Goal: Task Accomplishment & Management: Complete application form

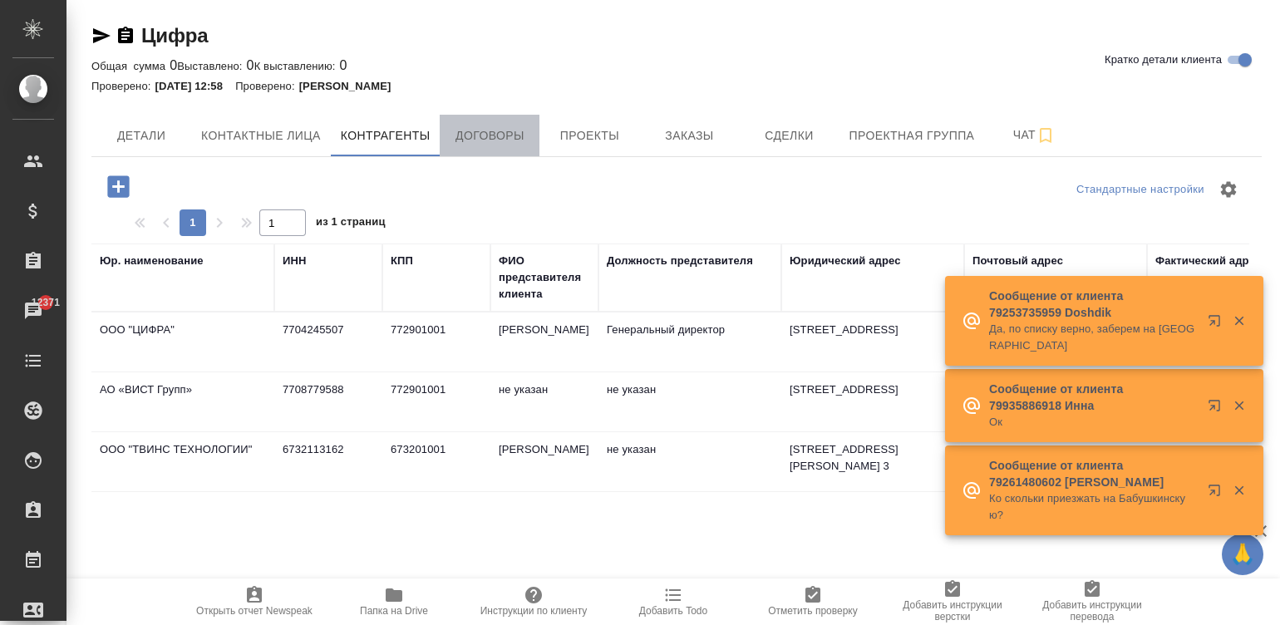
click at [482, 143] on span "Договоры" at bounding box center [490, 136] width 80 height 21
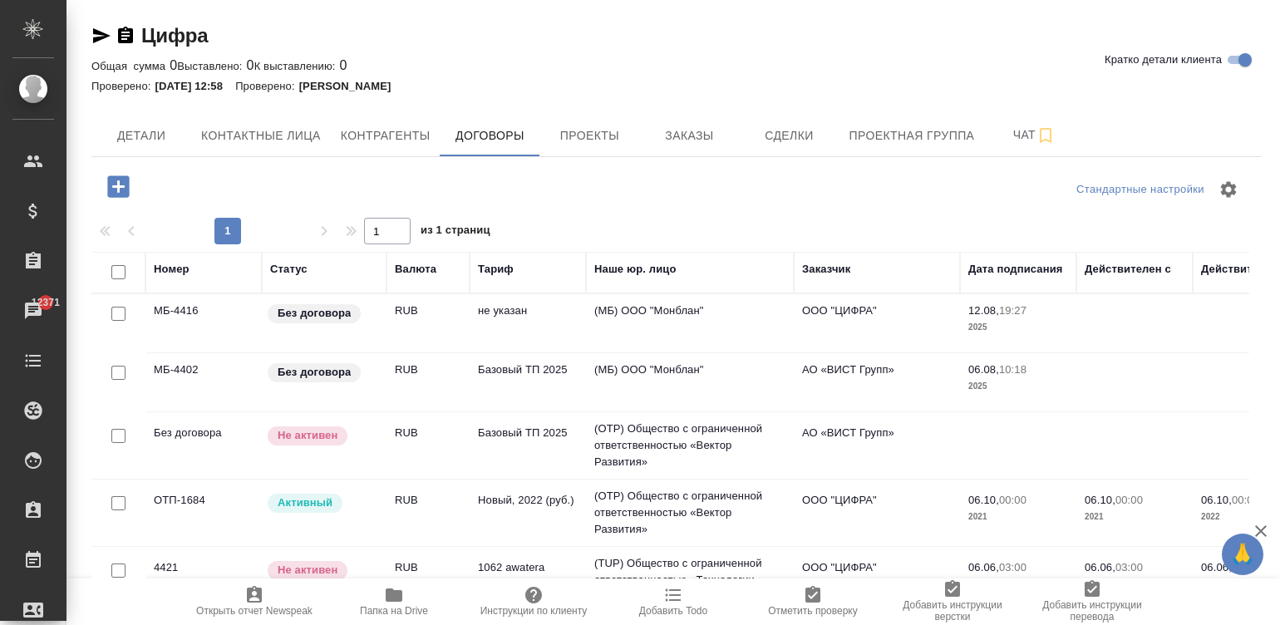
scroll to position [2, 0]
click at [723, 498] on td "(OTP) Общество с ограниченной ответственностью «Вектор Развития»" at bounding box center [690, 513] width 208 height 67
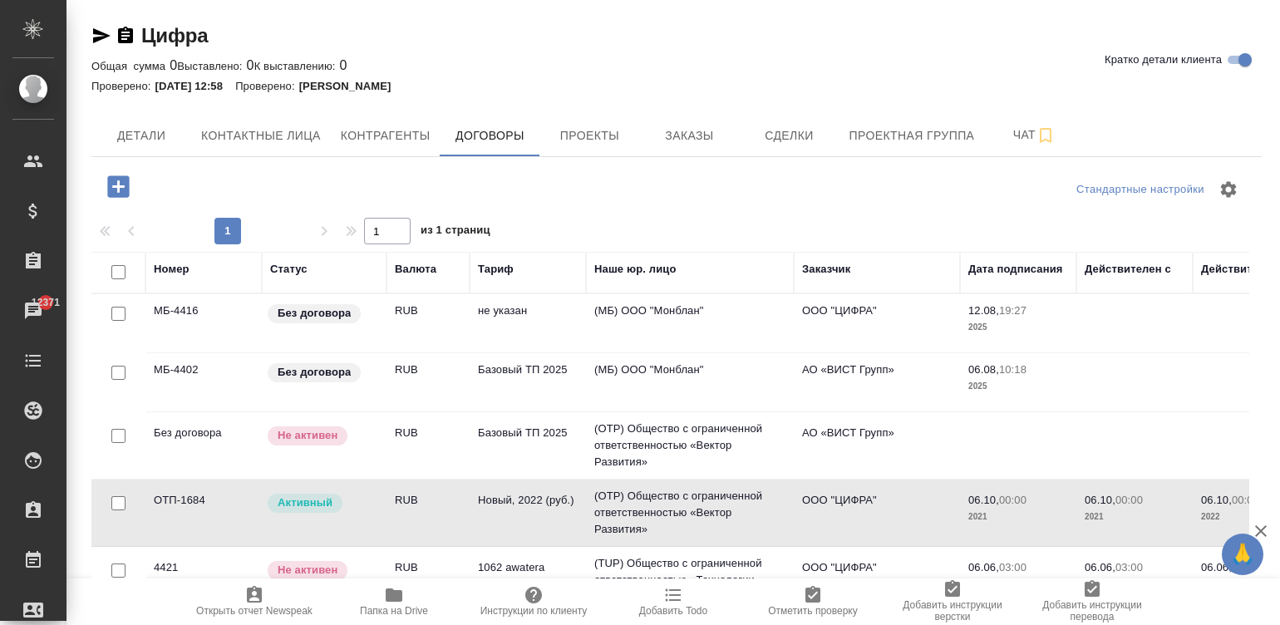
click at [723, 498] on td "(OTP) Общество с ограниченной ответственностью «Вектор Развития»" at bounding box center [690, 513] width 208 height 67
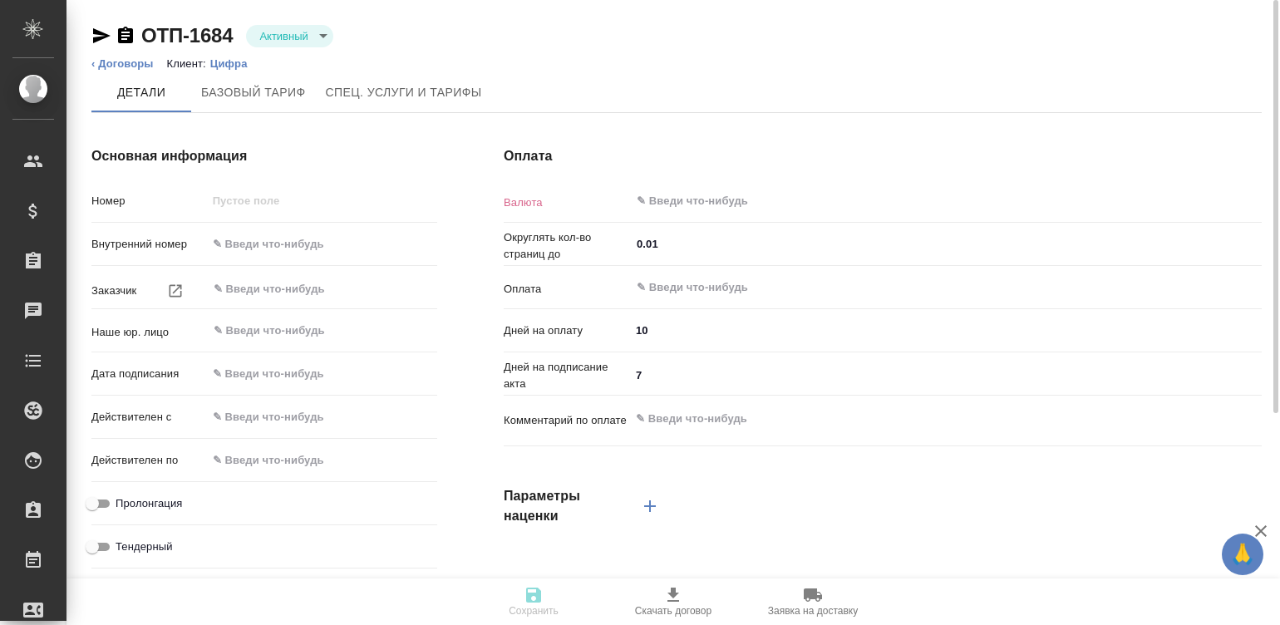
type input "ОТП-1684"
type input "ООО "ЦИФРА""
type input "(OTP) Общество с ограниченной ответственностью «Вектор Развития»"
type input "[DATE] 00:00"
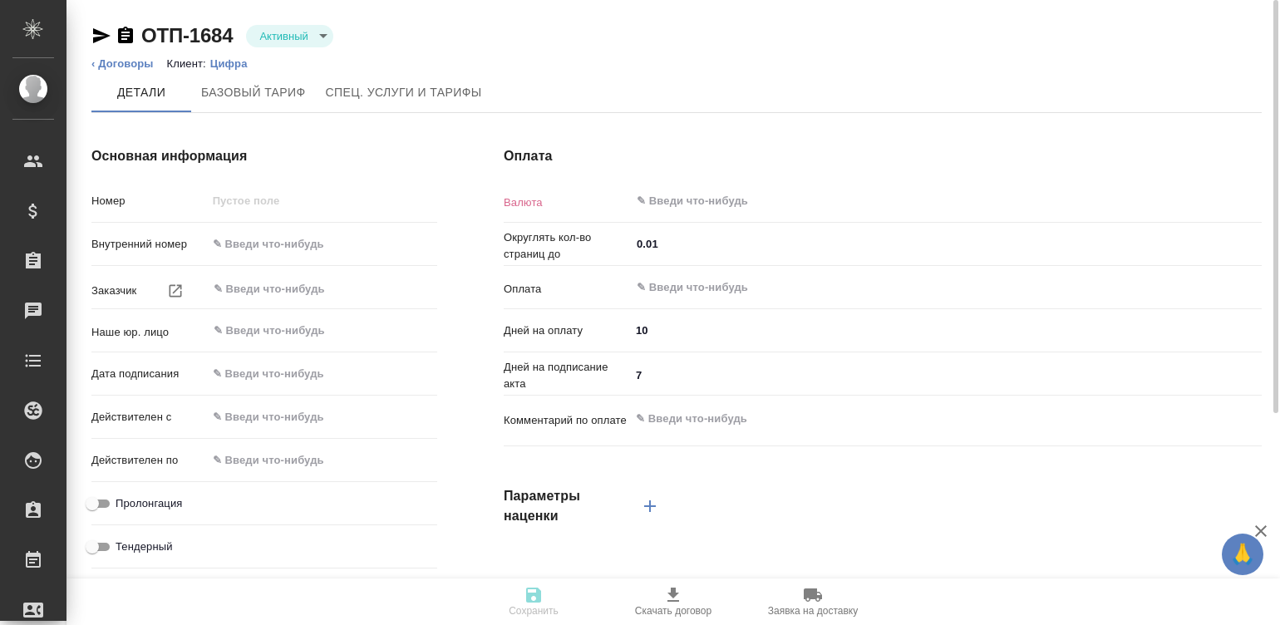
type input "[DATE] 00:00"
checkbox input "true"
type input "RUB"
type input "С даты подписания акта"
type textarea "x"
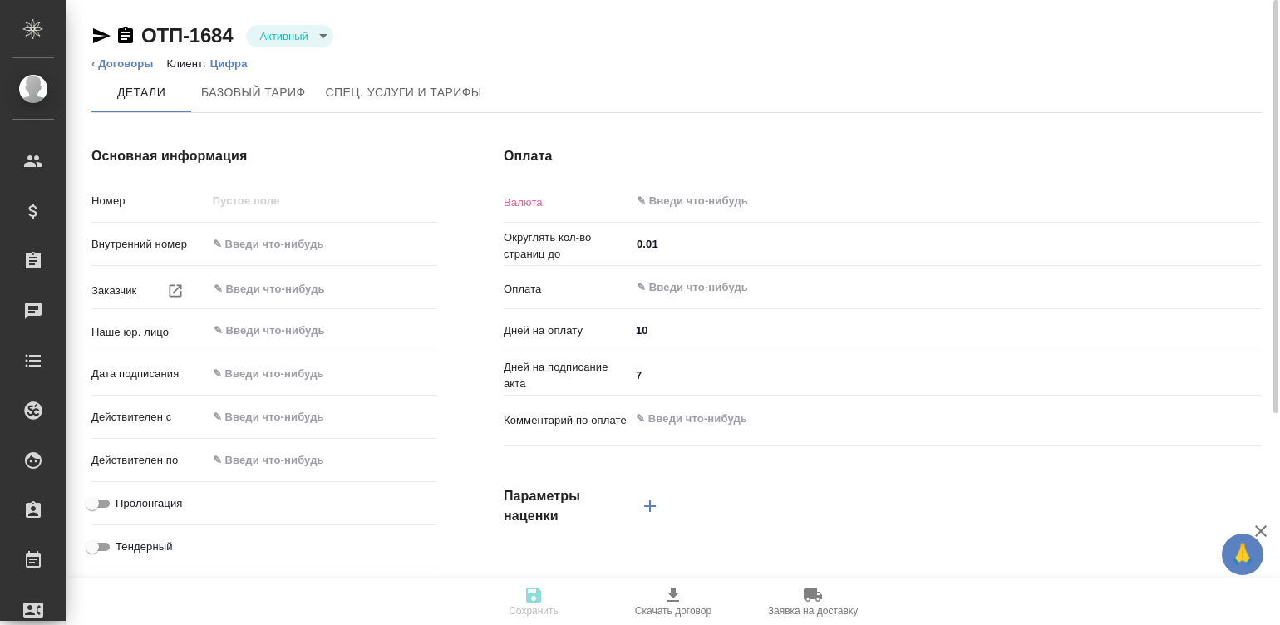
type input "Стандартный шаблон - 30-70-100 - ВЫБЕРИ МЕНЯ!"
type input "russian2"
type input "basic"
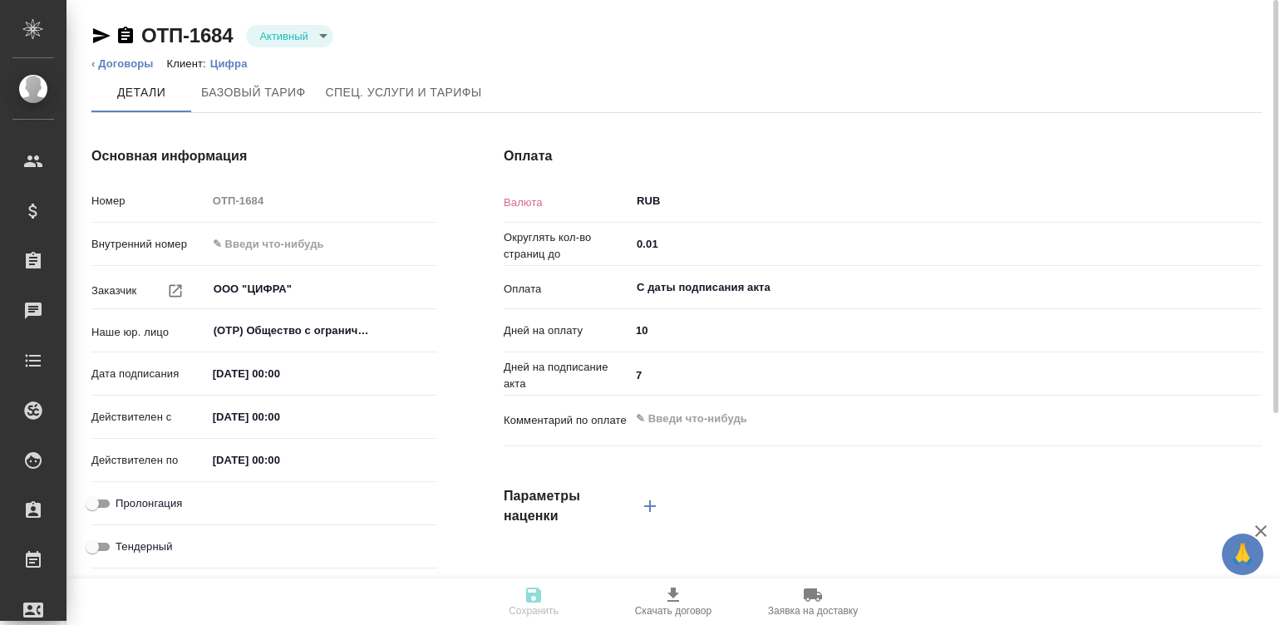
type input "twiceMonth"
type input "client"
type textarea "x"
type input "Новый, 2022 (руб.)"
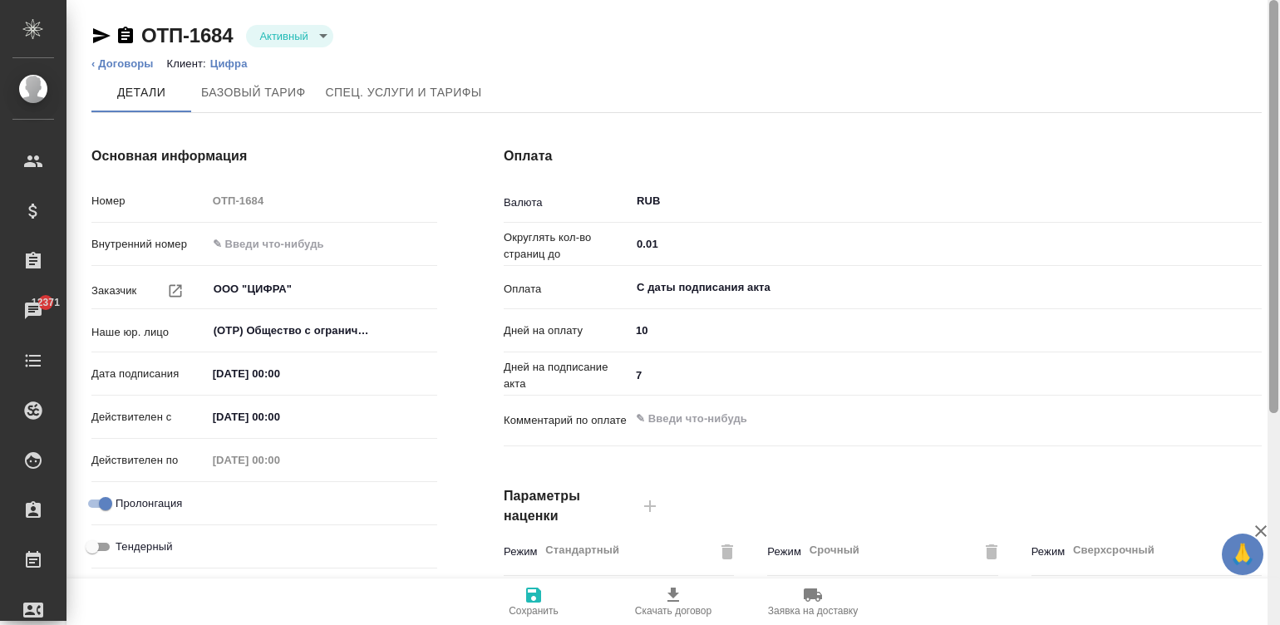
scroll to position [505, 0]
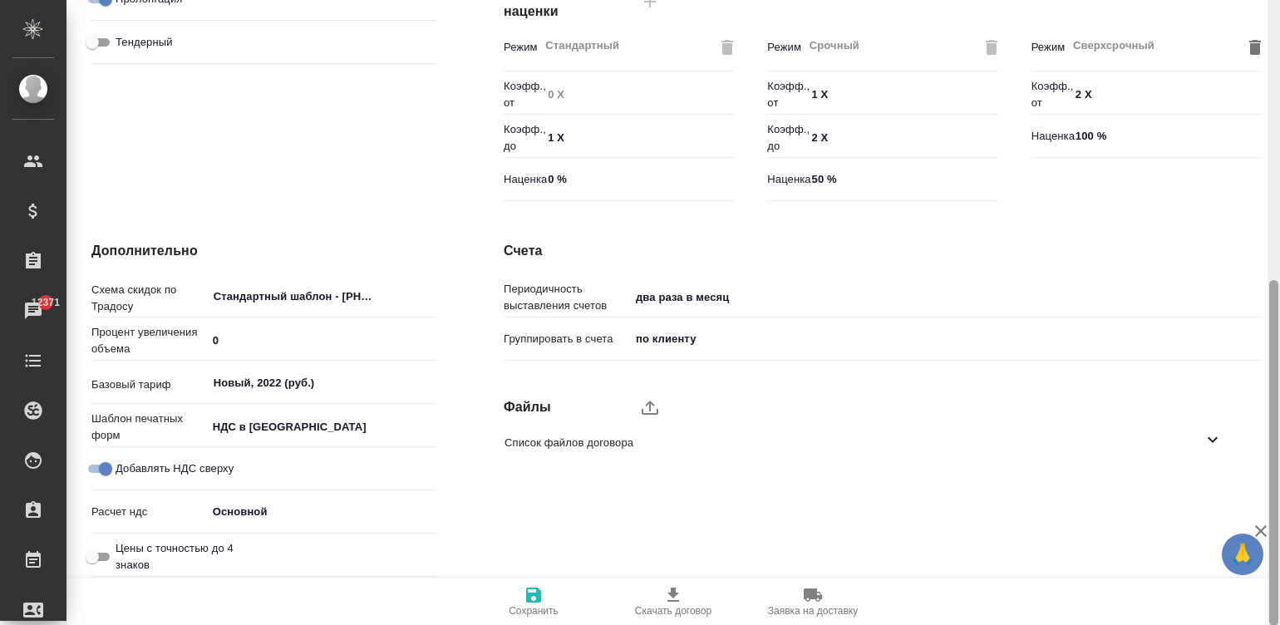
click at [1275, 449] on div at bounding box center [1274, 313] width 12 height 626
click at [1192, 437] on span "Список файлов договора" at bounding box center [854, 443] width 698 height 17
click at [1186, 491] on icon "button" at bounding box center [1192, 487] width 20 height 20
type textarea "x"
